Goal: Find specific page/section: Find specific page/section

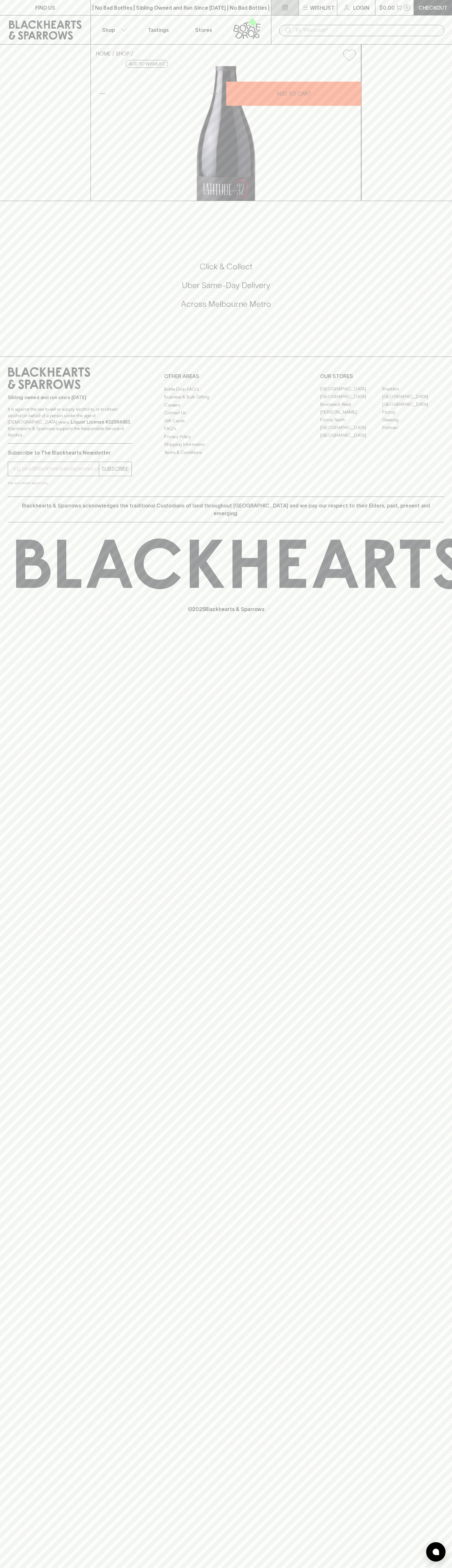
click at [277, 14] on link at bounding box center [284, 7] width 27 height 15
click at [422, 1425] on div "FIND US | No Bad Bottles | Sibling Owned and Run Since 2006 | No Bad Bottles | …" at bounding box center [226, 784] width 452 height 1568
click at [397, 1567] on html "FIND US | No Bad Bottles | Sibling Owned and Run Since 2006 | No Bad Bottles | …" at bounding box center [226, 784] width 452 height 1568
click at [16, 389] on icon at bounding box center [49, 378] width 82 height 22
